Goal: Navigation & Orientation: Find specific page/section

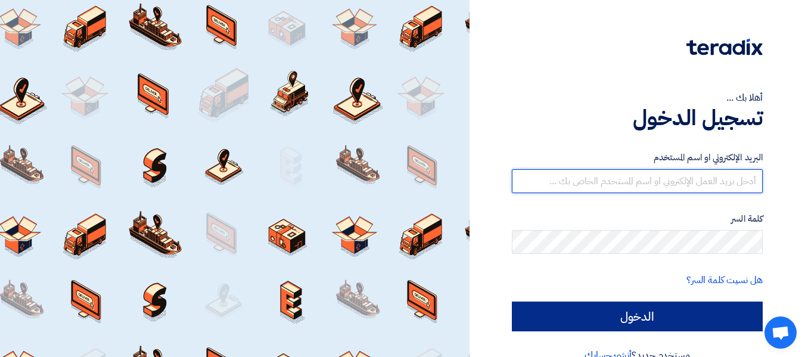
type input "[EMAIL_ADDRESS][DOMAIN_NAME]"
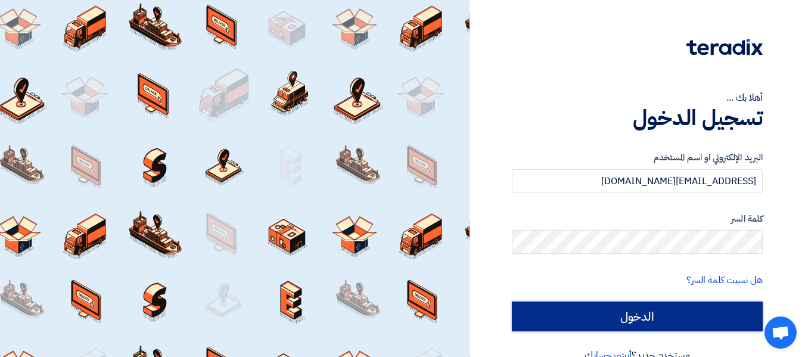
click at [718, 314] on input "الدخول" at bounding box center [637, 316] width 251 height 30
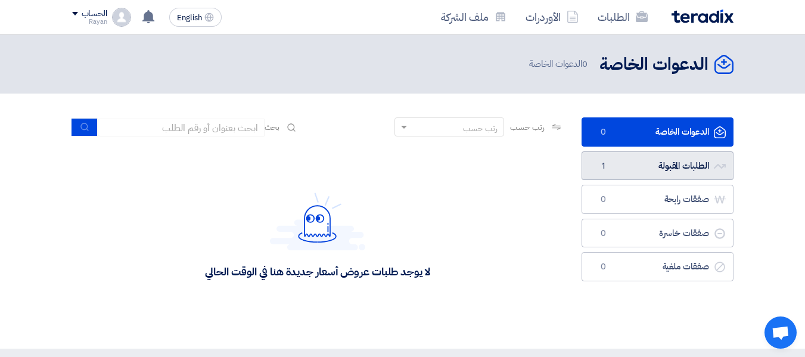
click at [675, 169] on link "الطلبات المقبولة الطلبات المقبولة 1" at bounding box center [657, 165] width 152 height 29
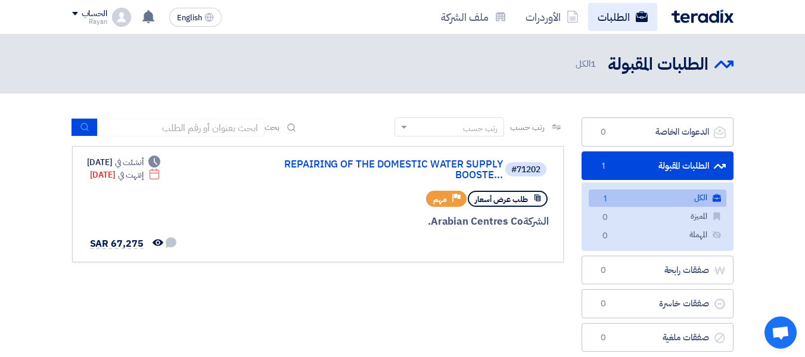
click at [606, 16] on link "الطلبات" at bounding box center [622, 17] width 69 height 28
